Goal: Task Accomplishment & Management: Use online tool/utility

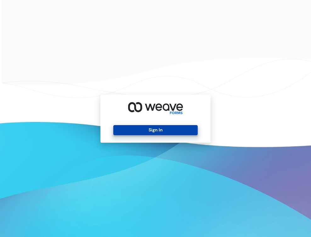
click at [149, 132] on button "Sign In" at bounding box center [155, 130] width 84 height 10
click at [128, 131] on button "Sign In" at bounding box center [155, 130] width 84 height 10
